Goal: Check status: Check status

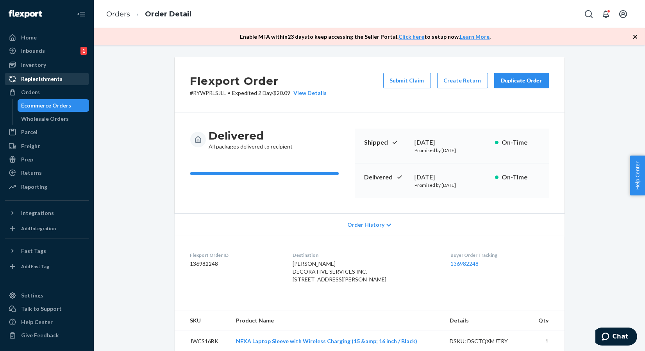
drag, startPoint x: 0, startPoint y: 0, endPoint x: 85, endPoint y: 76, distance: 114.0
click at [37, 89] on div "Orders" at bounding box center [30, 92] width 19 height 8
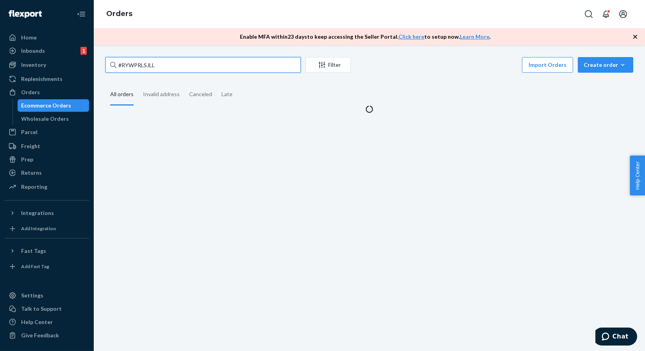
drag, startPoint x: 137, startPoint y: 67, endPoint x: 100, endPoint y: 70, distance: 37.2
click at [100, 70] on div "#RYWPRLSJLL Filter Import Orders Create order Ecommerce order Removal order All…" at bounding box center [369, 85] width 539 height 56
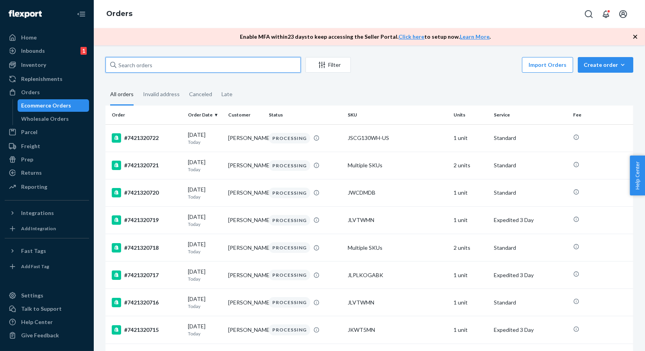
click at [136, 64] on input "text" at bounding box center [202, 65] width 195 height 16
paste input "#7421320730"
type input "#7421320730"
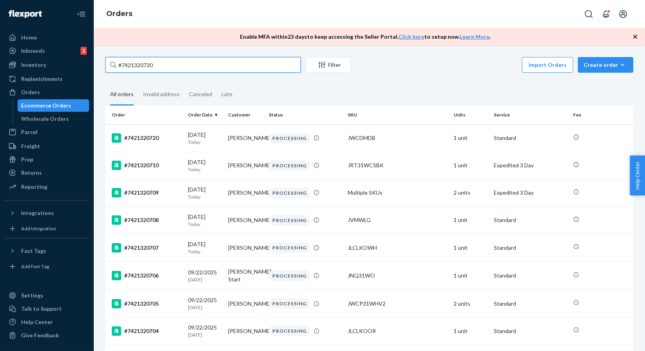
drag, startPoint x: 162, startPoint y: 66, endPoint x: 113, endPoint y: 66, distance: 48.4
click at [113, 66] on div "#7421320730" at bounding box center [202, 65] width 195 height 16
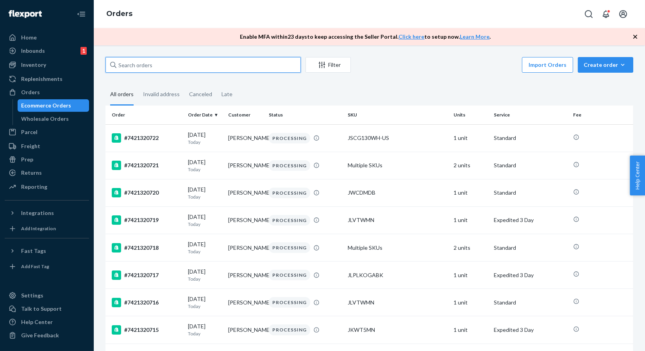
paste input "#7421320730"
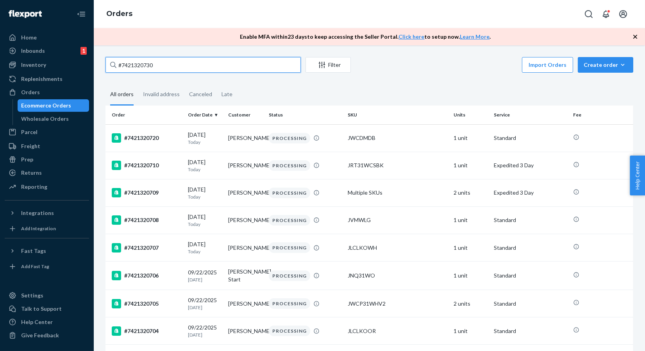
type input "#7421320730"
